Goal: Find specific page/section: Find specific page/section

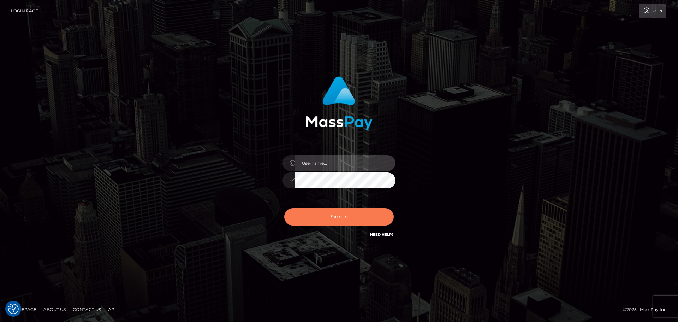
type input "hello.feetfinder"
click at [358, 222] on button "Sign in" at bounding box center [338, 216] width 109 height 17
type input "hello.feetfinder"
click at [327, 213] on button "Sign in" at bounding box center [338, 216] width 109 height 17
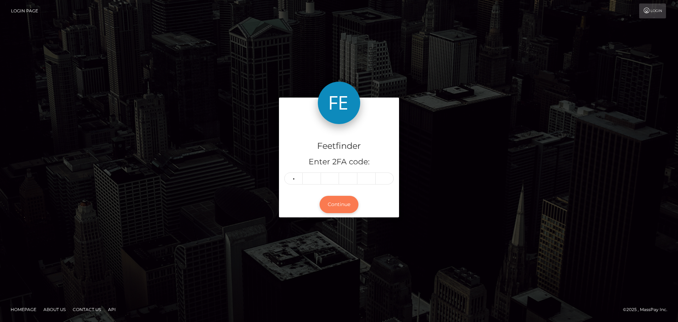
type input "4"
type input "3"
type input "8"
type input "5"
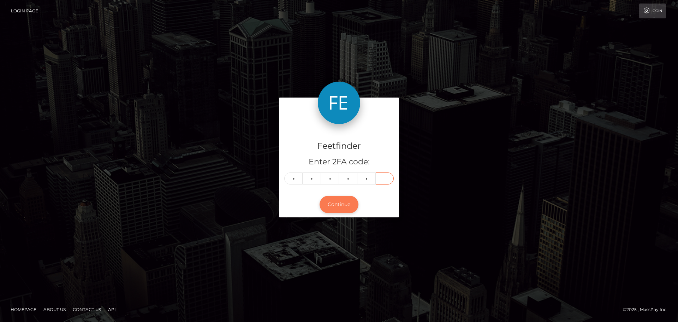
type input "2"
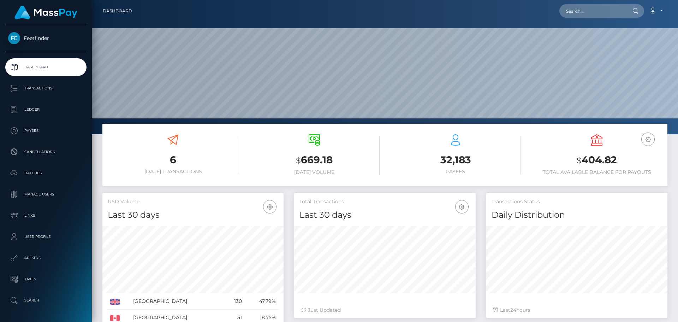
scroll to position [125, 181]
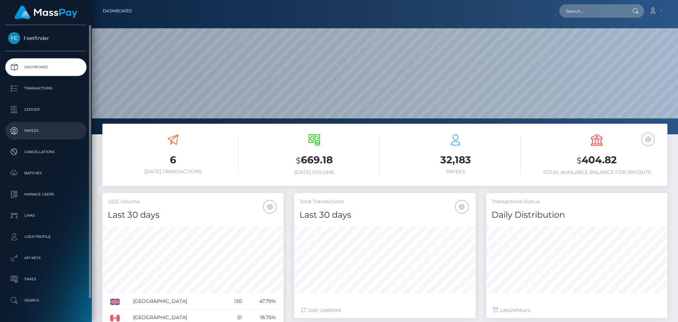
click at [62, 131] on p "Payees" at bounding box center [46, 130] width 76 height 11
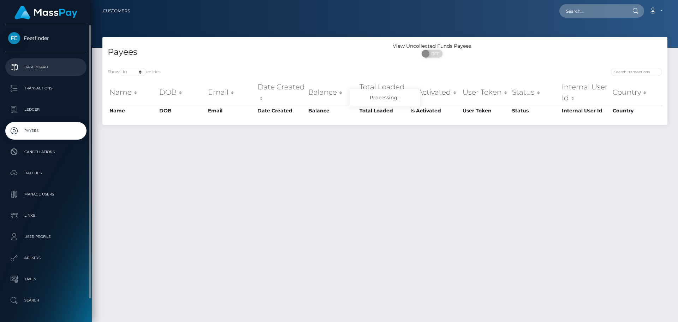
click at [36, 62] on p "Dashboard" at bounding box center [46, 67] width 76 height 11
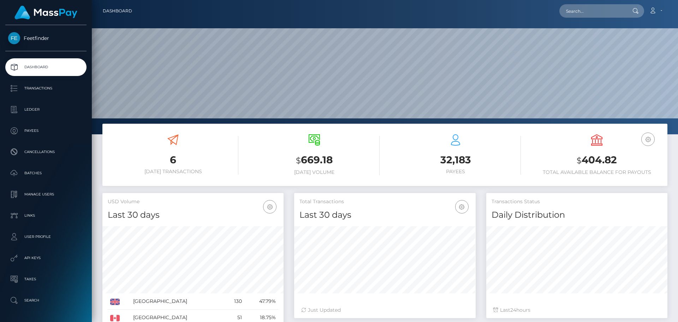
scroll to position [125, 181]
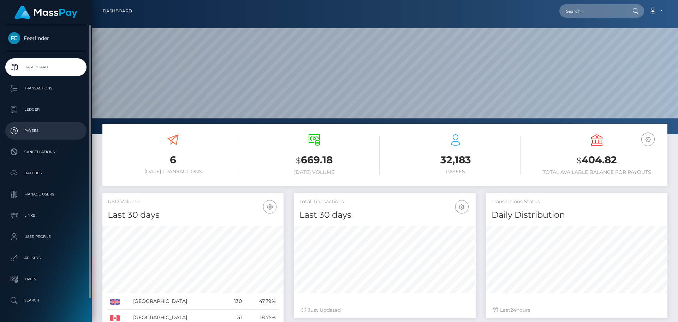
click at [27, 135] on p "Payees" at bounding box center [46, 130] width 76 height 11
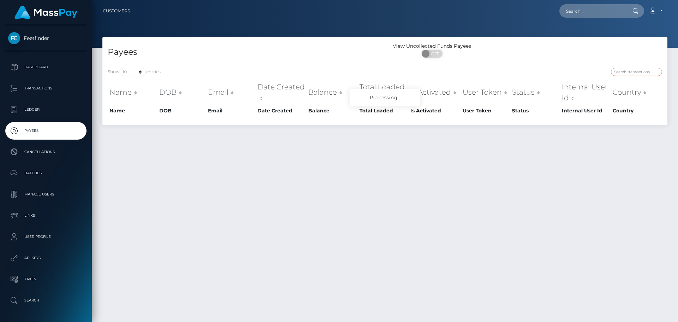
click at [626, 70] on input "search" at bounding box center [636, 72] width 51 height 8
paste input "c1f3a6b1-7d96-11f0-8023-0266f44cc279"
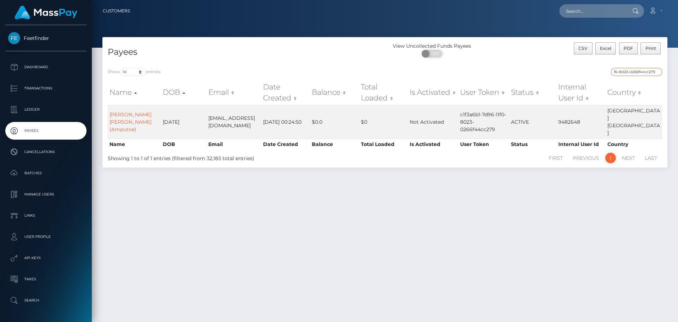
type input "c1f3a6b1-7d96-11f0-8023-0266f44cc279"
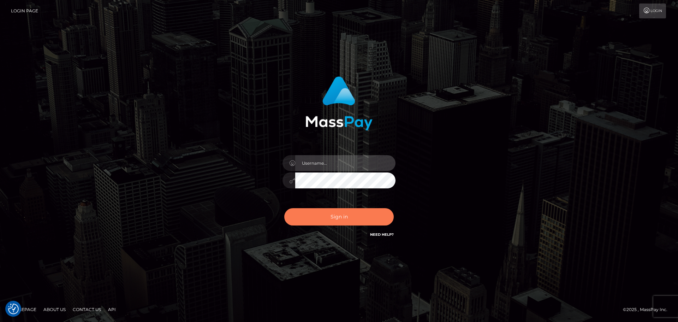
type input "hello.feetfinder"
click at [366, 214] on button "Sign in" at bounding box center [338, 216] width 109 height 17
type input "hello.feetfinder"
click at [339, 216] on button "Sign in" at bounding box center [338, 216] width 109 height 17
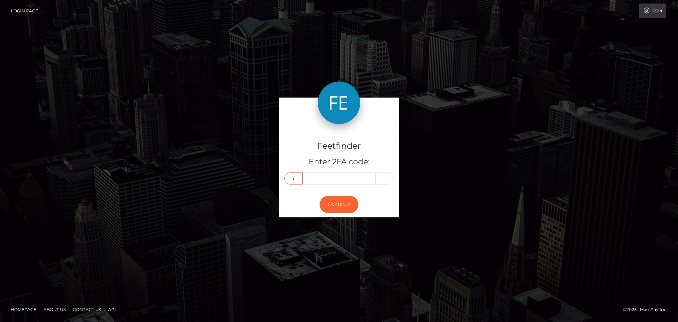
type input "7"
type input "3"
type input "6"
type input "1"
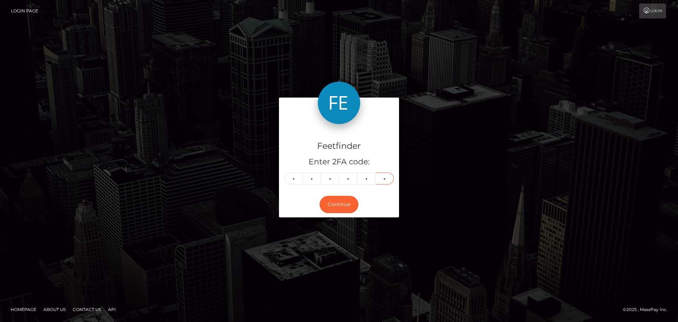
type input "8"
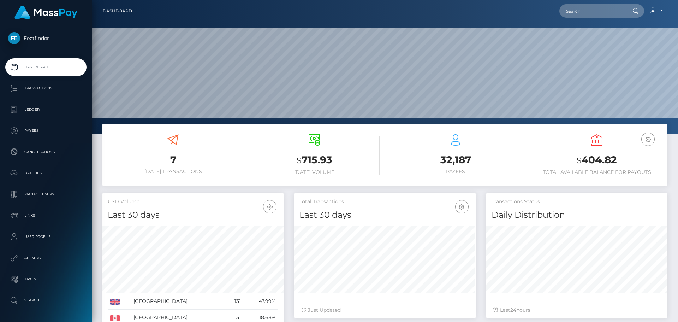
scroll to position [125, 181]
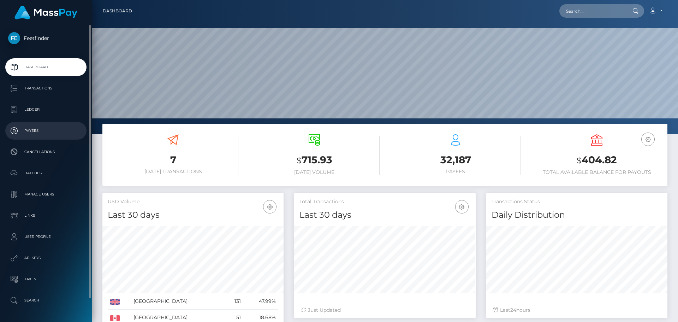
click at [36, 128] on p "Payees" at bounding box center [46, 130] width 76 height 11
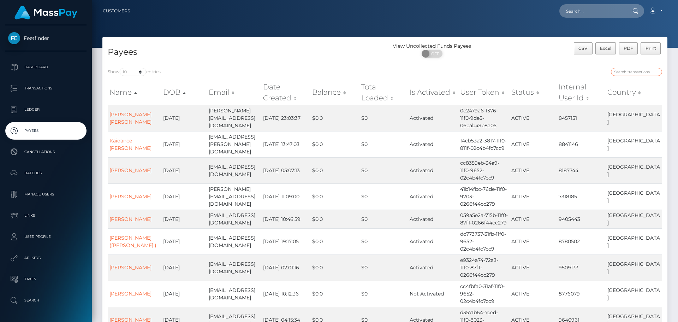
click at [641, 70] on input "search" at bounding box center [636, 72] width 51 height 8
paste input "db02916e-8e4d-11f0-bd85-0694aced620b"
type input "db02916e-8e4d-11f0-bd85-0694aced620b"
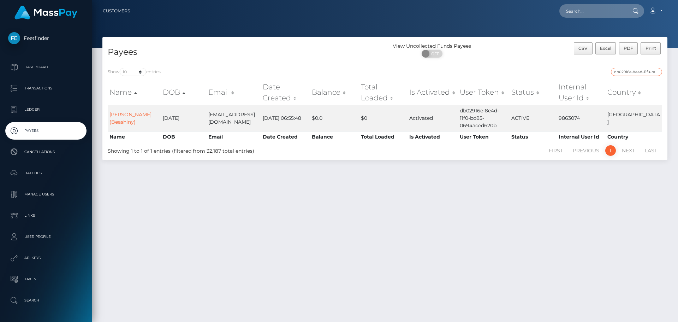
click at [655, 72] on input "db02916e-8e4d-11f0-bd85-0694aced620b" at bounding box center [636, 72] width 51 height 8
click at [655, 72] on input "search" at bounding box center [636, 72] width 51 height 8
paste input "f1e04d84-98ad-11f0-bd85-0694aced620b"
type input "f1e04d84-98ad-11f0-bd85-0694aced620b"
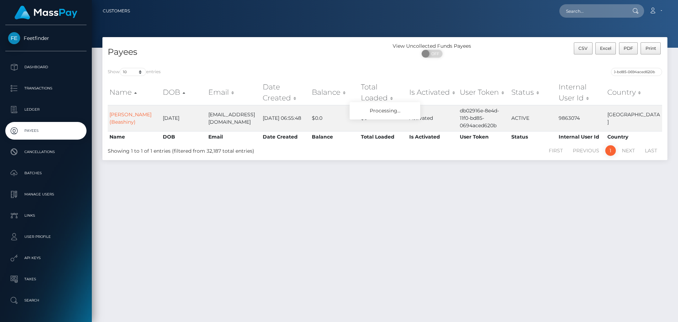
scroll to position [0, 0]
